Goal: Information Seeking & Learning: Learn about a topic

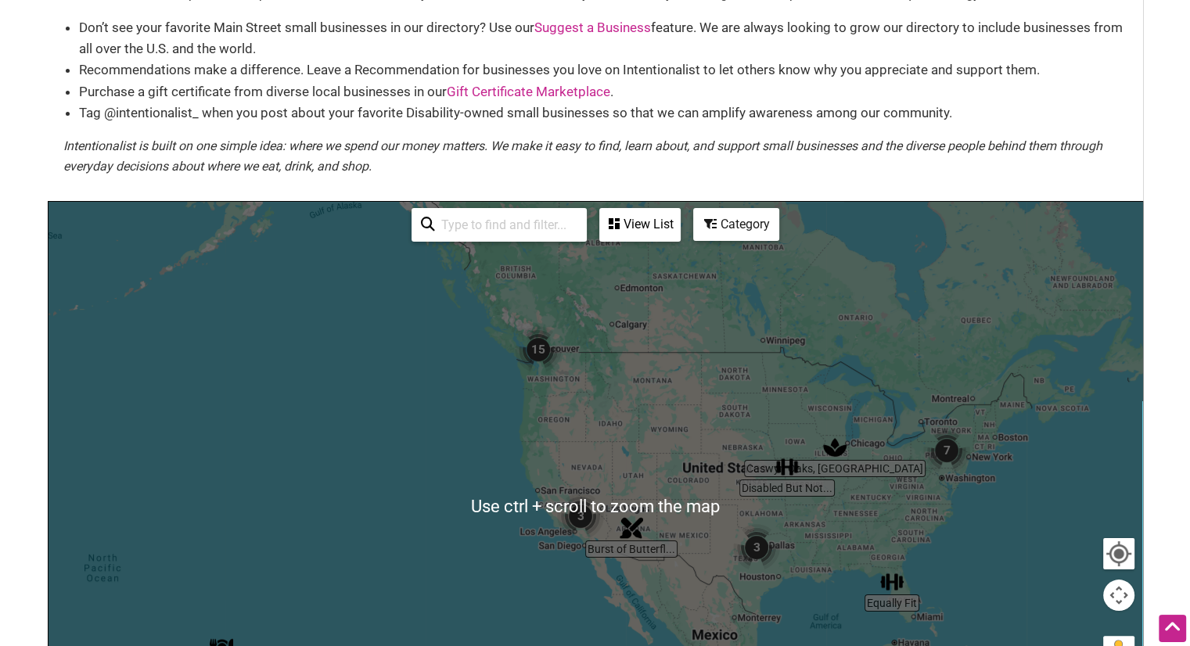
scroll to position [113, 0]
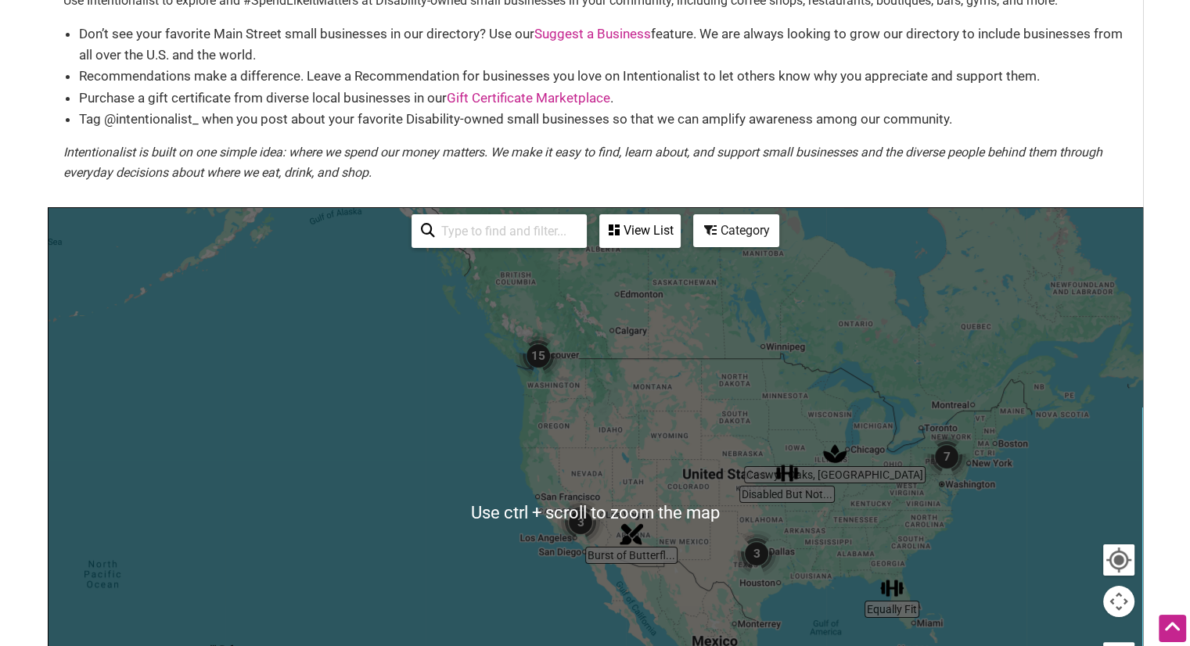
click at [966, 359] on div at bounding box center [596, 512] width 1094 height 609
click at [928, 469] on img "7" at bounding box center [946, 456] width 47 height 47
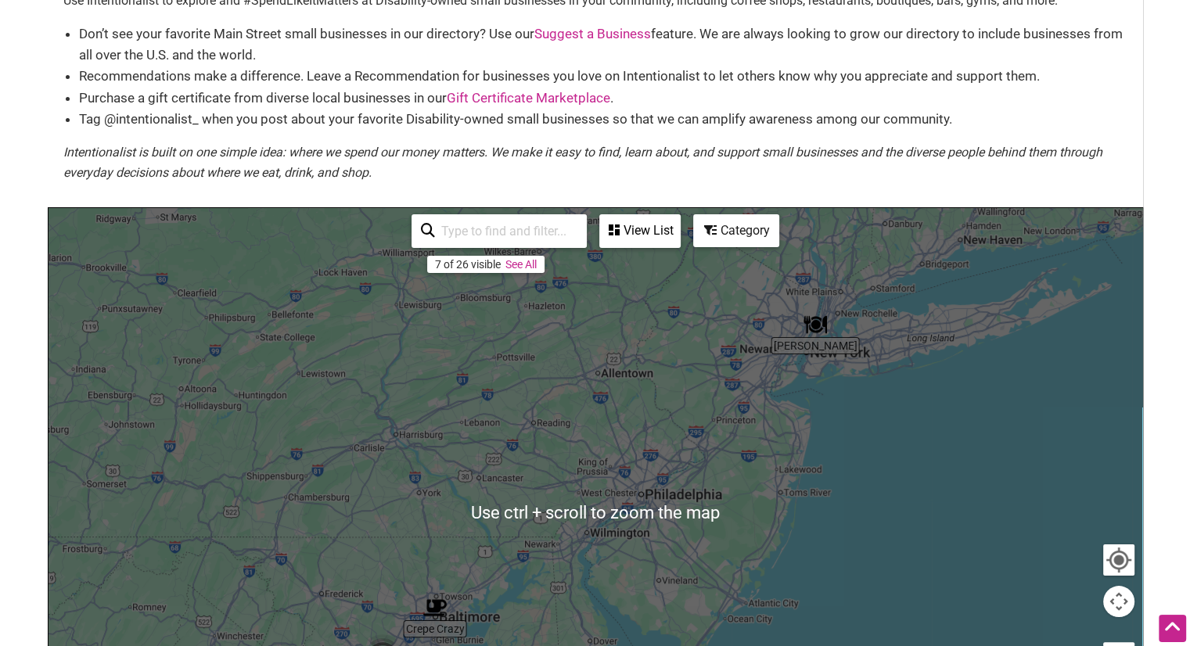
scroll to position [0, 0]
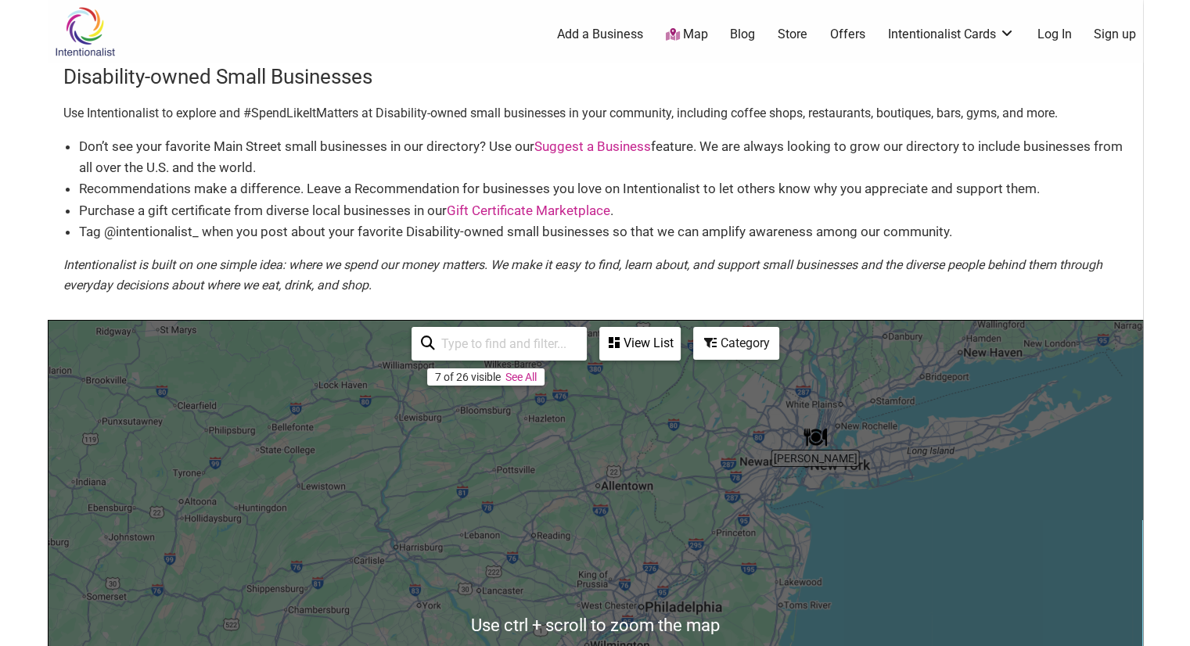
click at [375, 166] on li "Don’t see your favorite Main Street small businesses in our directory? Use our …" at bounding box center [603, 157] width 1048 height 42
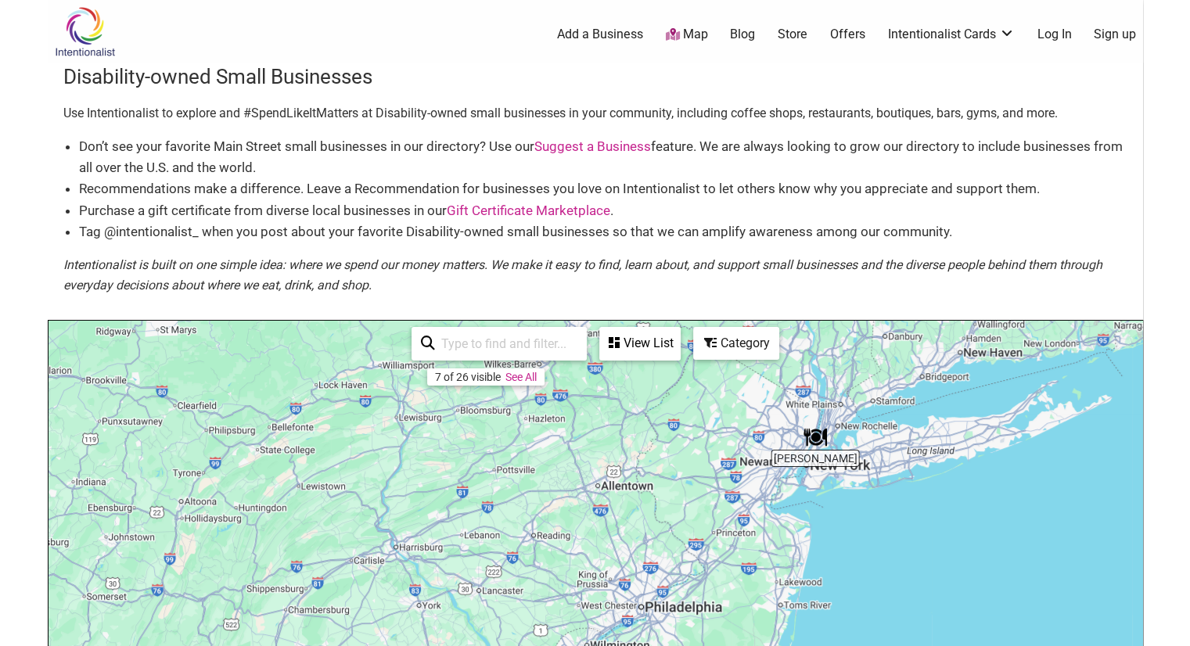
click at [595, 31] on link "Add a Business" at bounding box center [600, 34] width 86 height 17
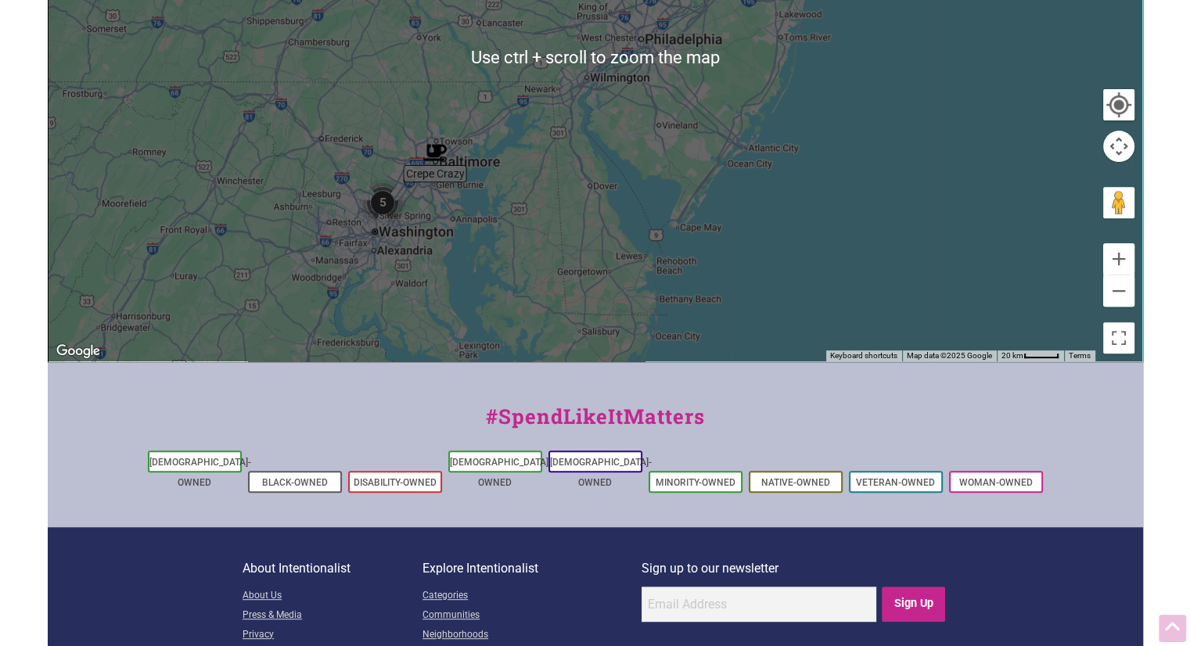
scroll to position [657, 0]
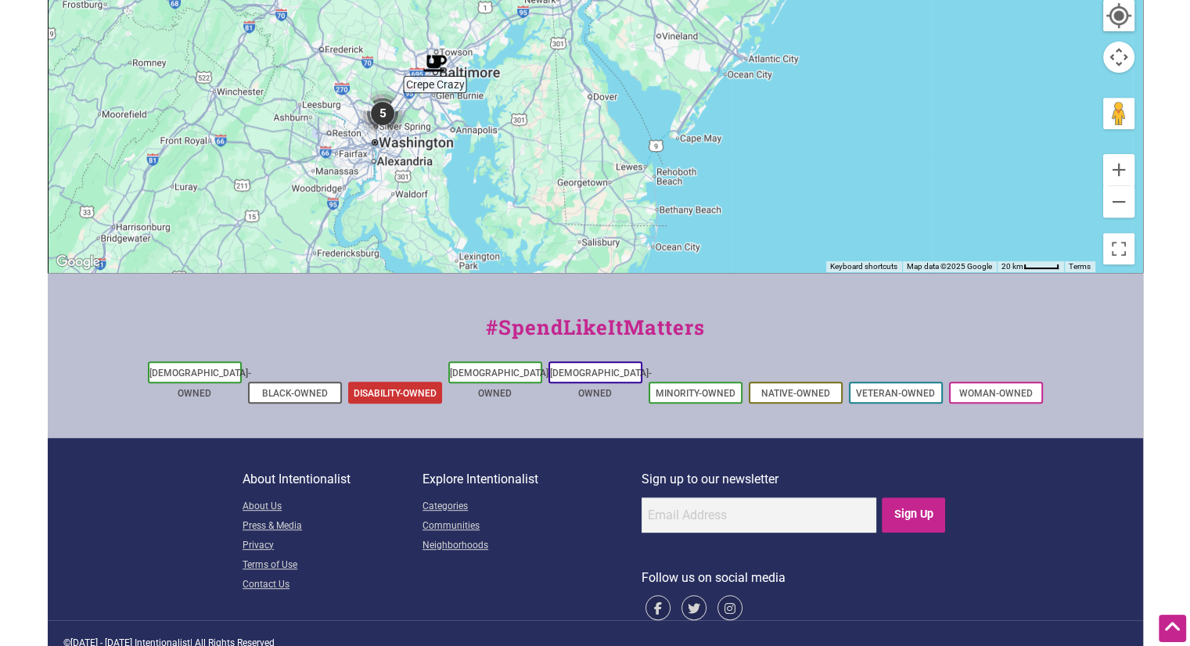
click at [413, 388] on link "Disability-Owned" at bounding box center [395, 393] width 83 height 11
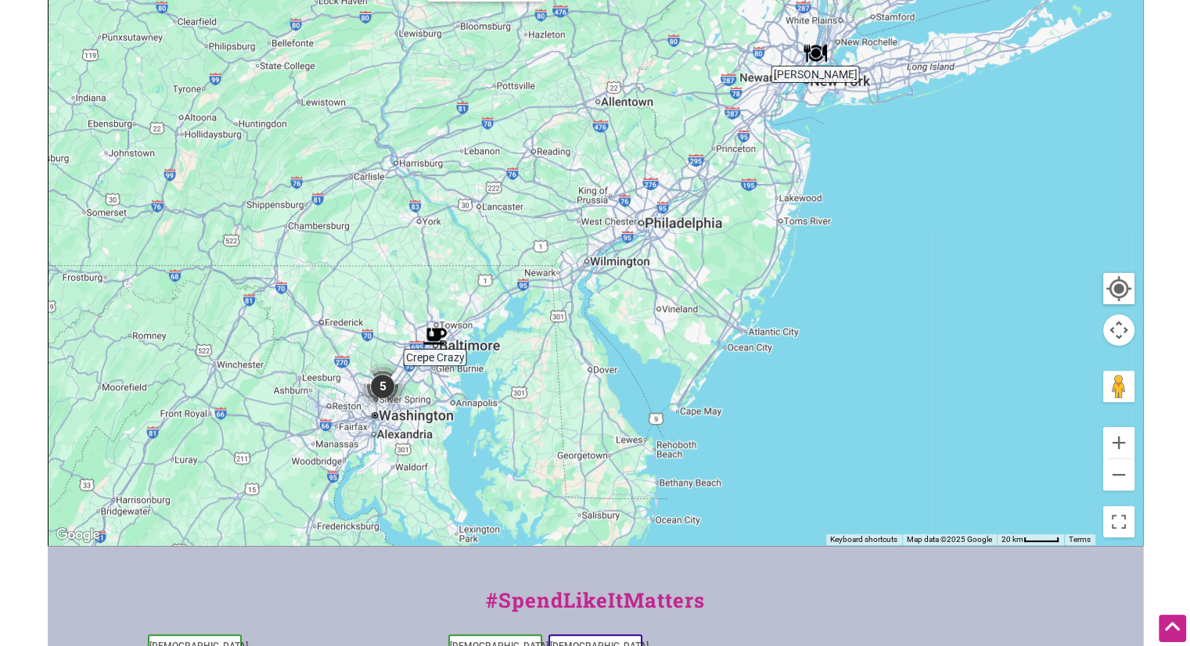
scroll to position [316, 0]
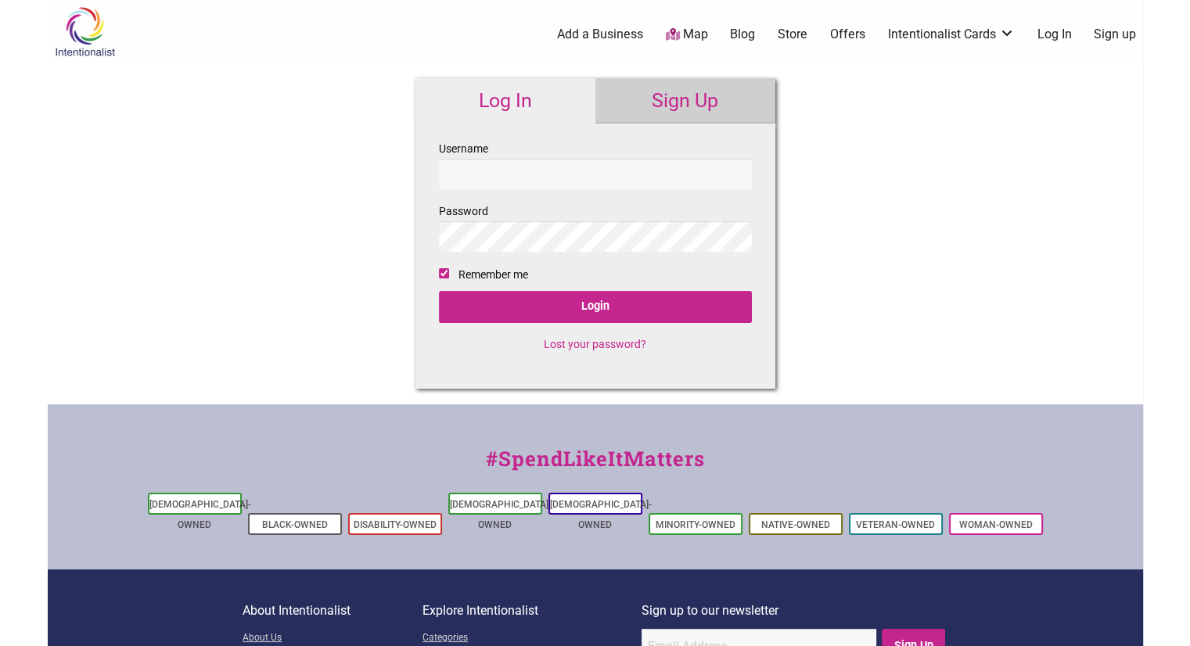
checkbox input "true"
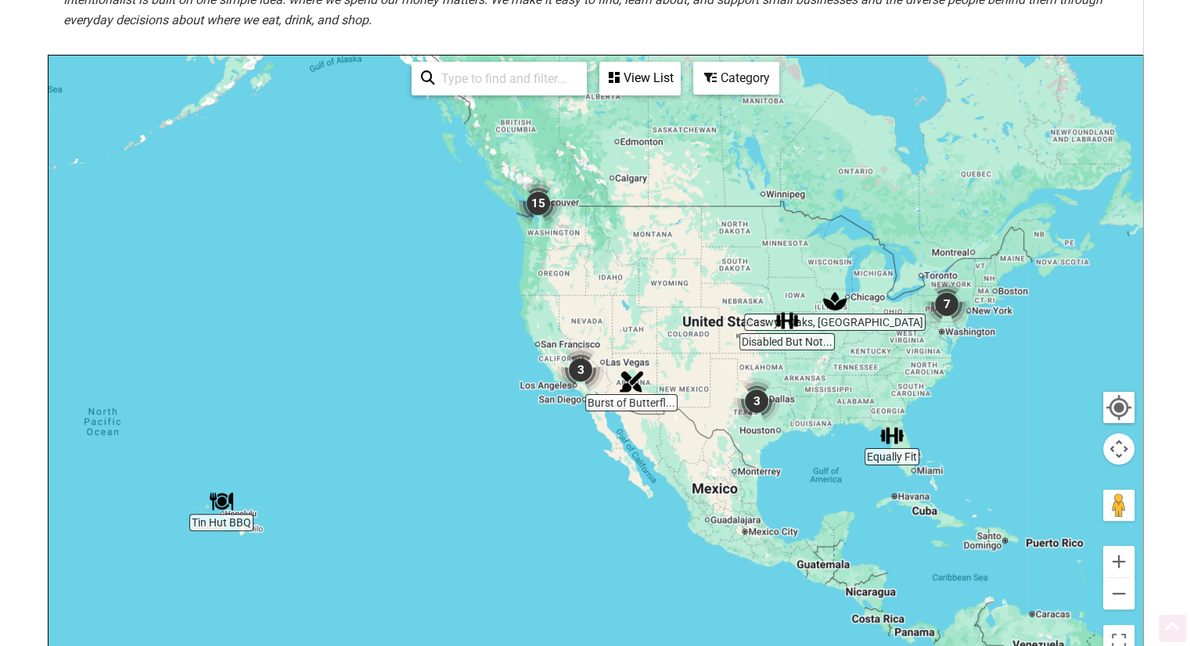
scroll to position [275, 0]
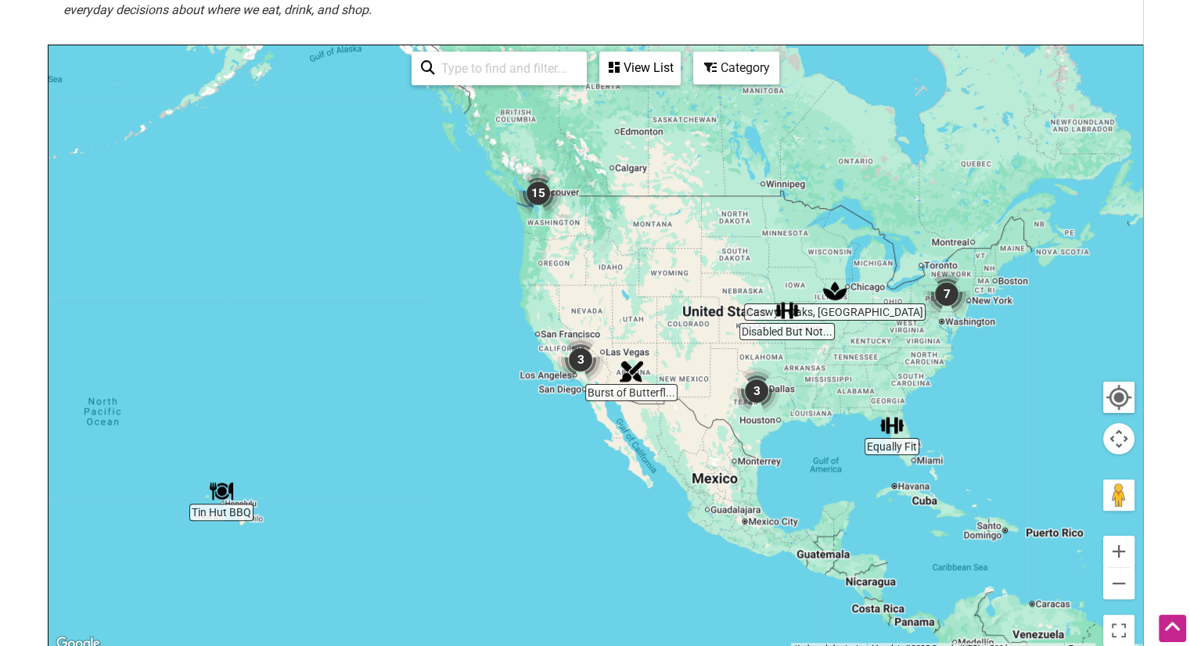
click at [539, 202] on img "15" at bounding box center [538, 193] width 47 height 47
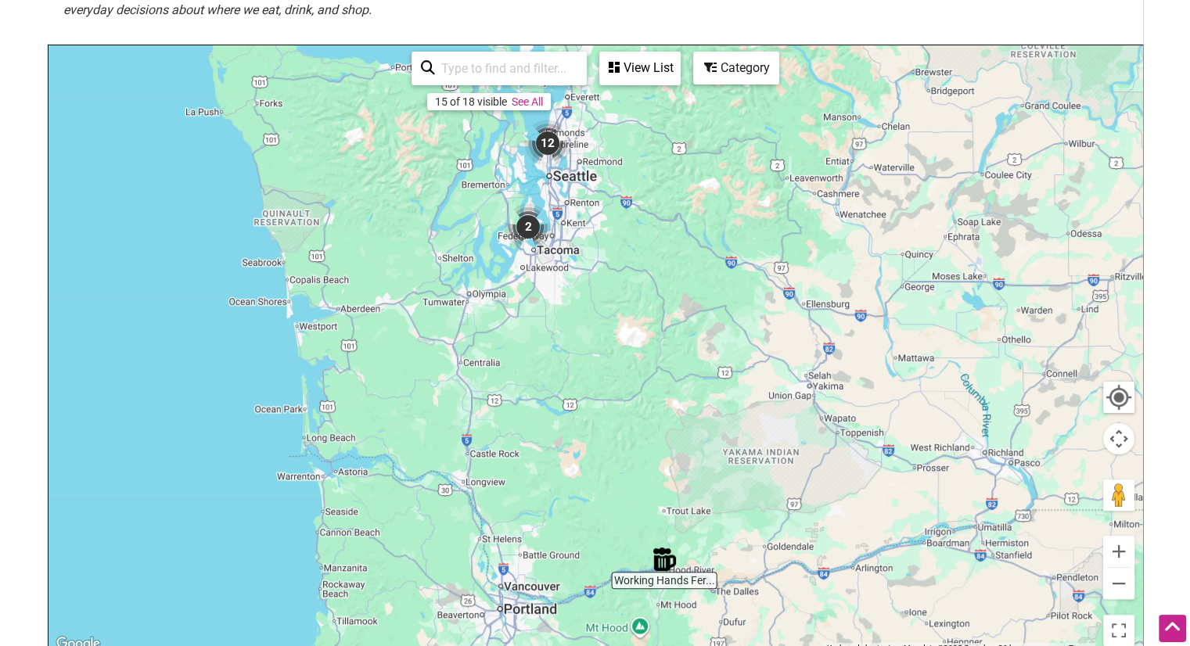
click at [547, 149] on img "12" at bounding box center [547, 143] width 47 height 47
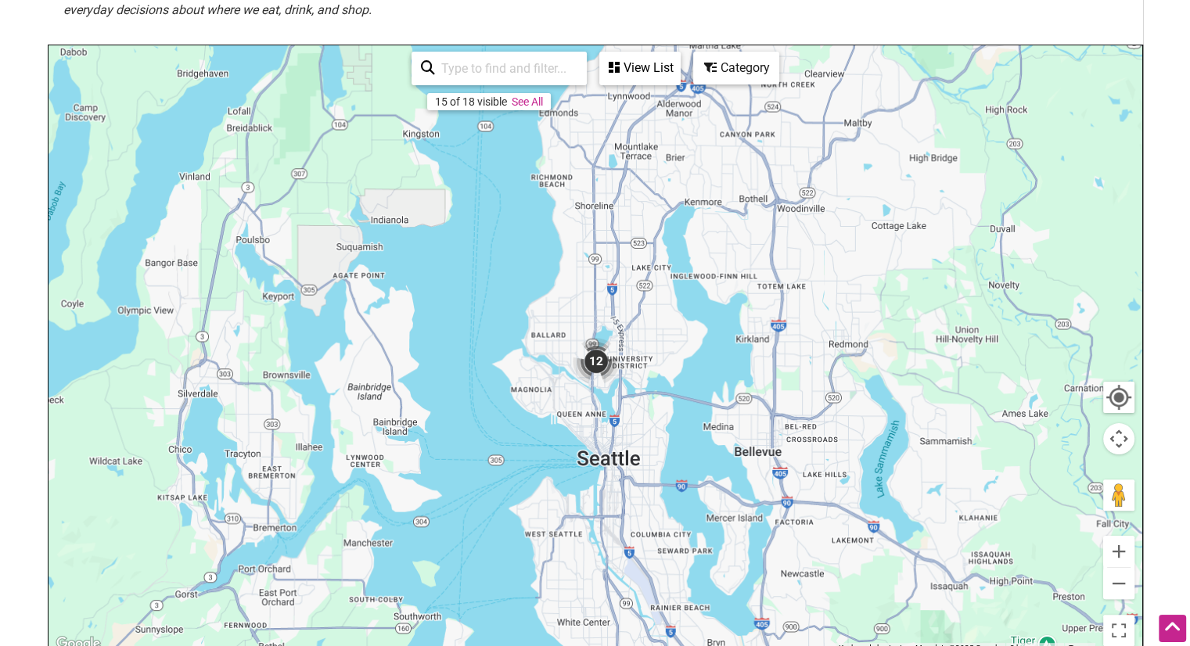
click at [523, 102] on link "See All" at bounding box center [527, 101] width 31 height 13
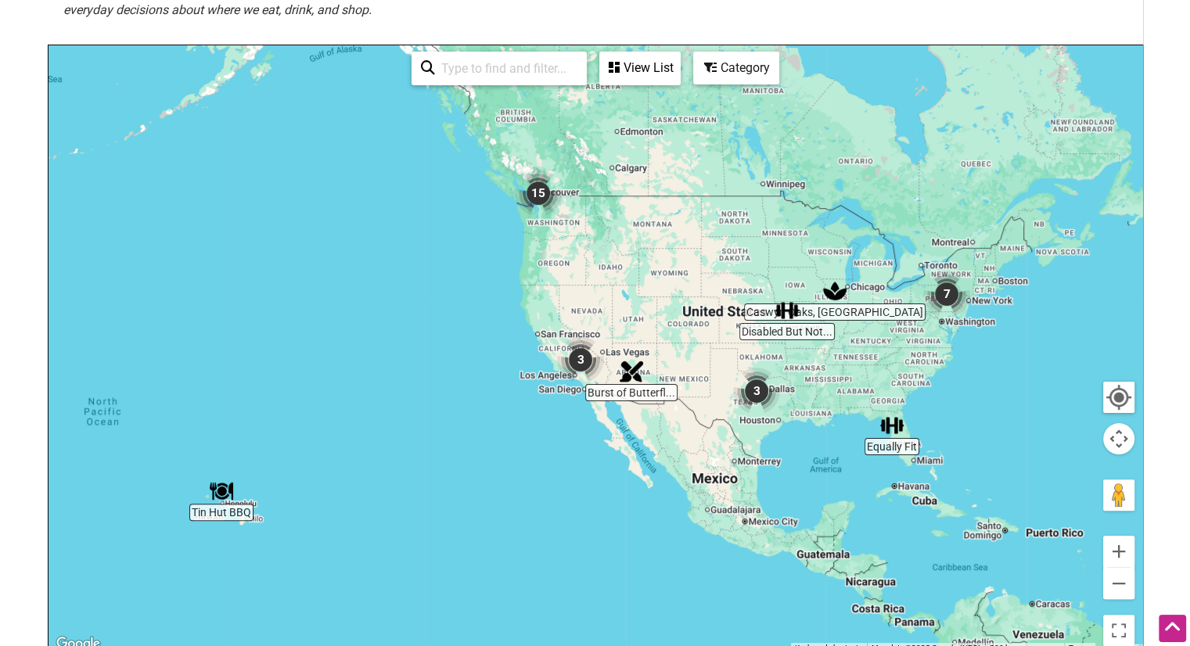
click at [761, 396] on img "3" at bounding box center [756, 391] width 47 height 47
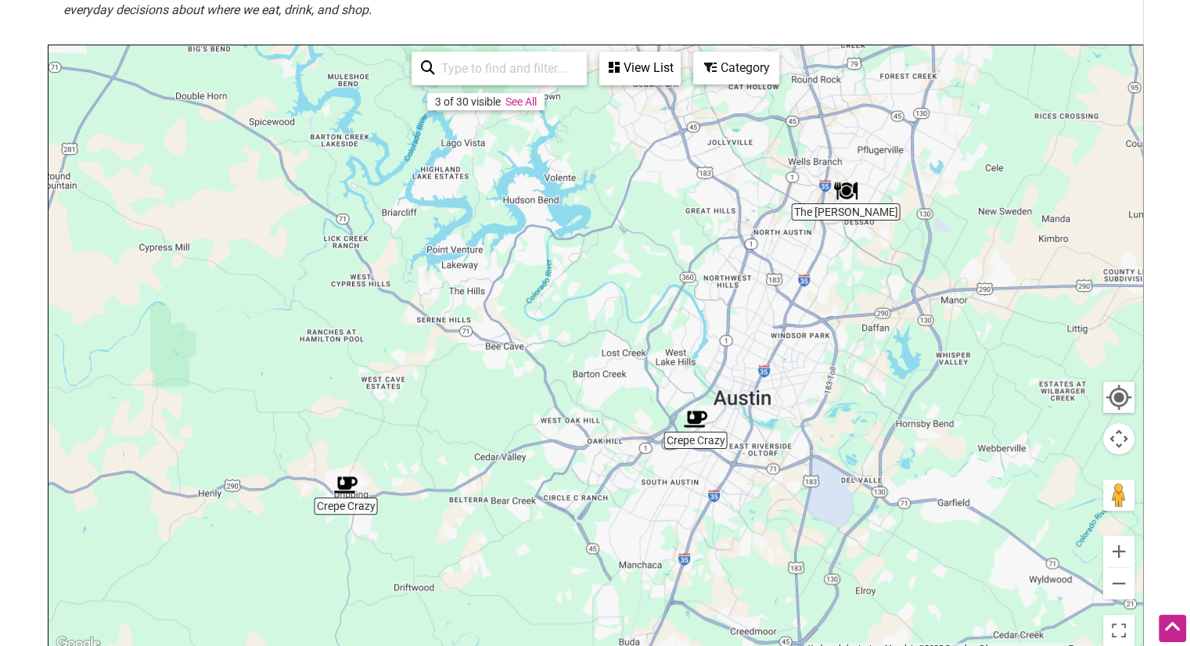
click at [845, 207] on div "To navigate, press the arrow keys." at bounding box center [596, 349] width 1094 height 609
click at [848, 188] on img "The Fry Guy" at bounding box center [845, 190] width 23 height 23
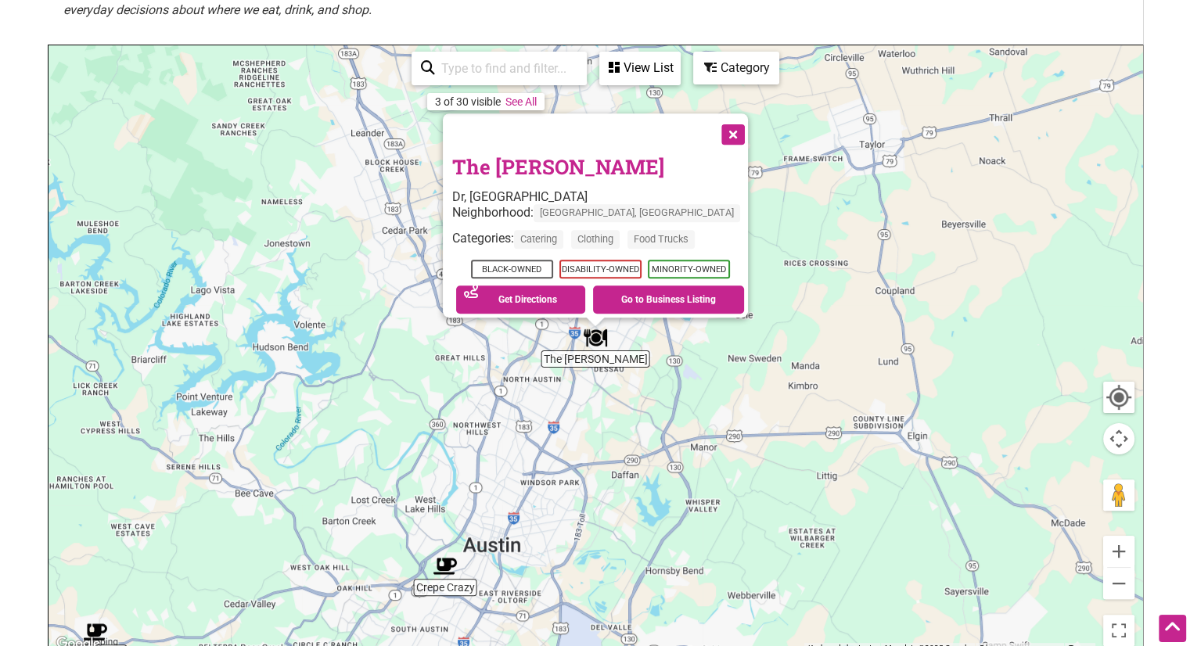
scroll to position [0, 0]
